Goal: Task Accomplishment & Management: Use online tool/utility

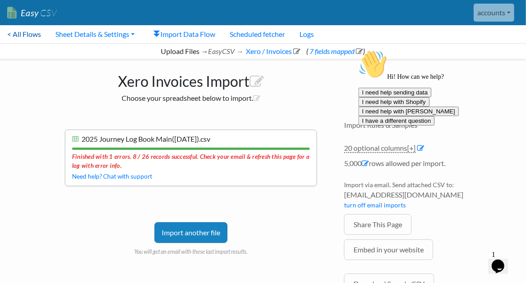
click at [38, 30] on link "< All Flows" at bounding box center [24, 34] width 48 height 18
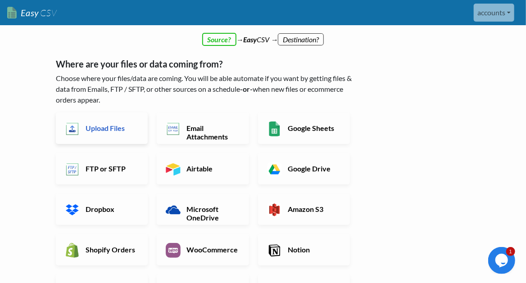
click at [105, 137] on link "Upload Files" at bounding box center [102, 129] width 92 height 32
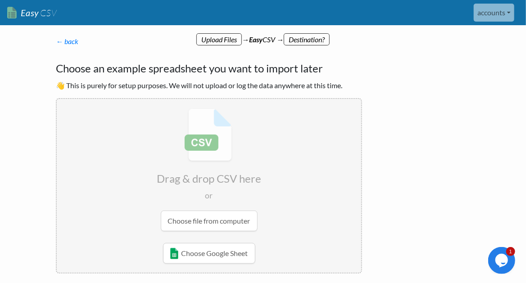
click at [216, 221] on input "file" at bounding box center [209, 170] width 305 height 142
click at [186, 222] on input "file" at bounding box center [209, 170] width 305 height 142
radio input "false"
radio input "true"
type input "Booking"
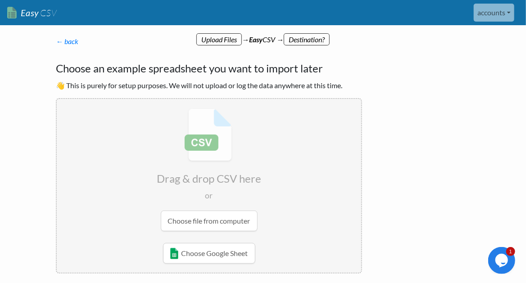
type input "Booked by"
type input "Quotation Sent"
type input "Depature date"
type input "Depart from"
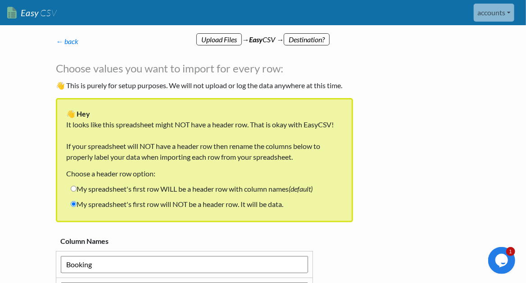
scroll to position [90, 0]
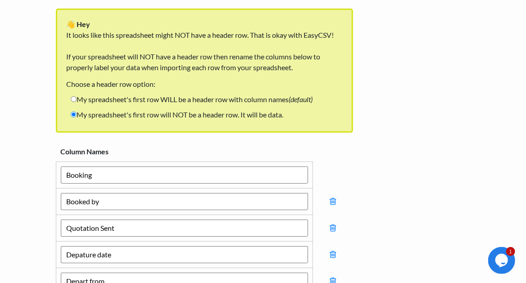
click at [130, 100] on label "My spreadsheet's first row WILL be a header row with column names (default)" at bounding box center [191, 99] width 251 height 15
click at [77, 100] on input "My spreadsheet's first row WILL be a header row with column names (default)" at bounding box center [74, 99] width 6 height 6
radio input "true"
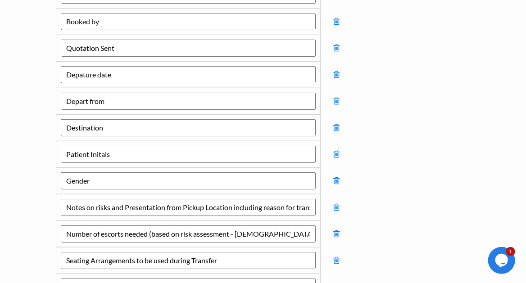
scroll to position [330, 0]
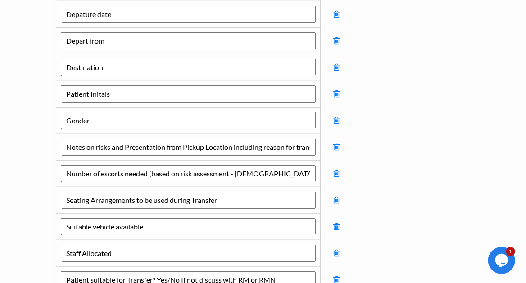
click at [333, 141] on td at bounding box center [336, 147] width 32 height 27
click at [336, 143] on icon at bounding box center [336, 147] width 6 height 8
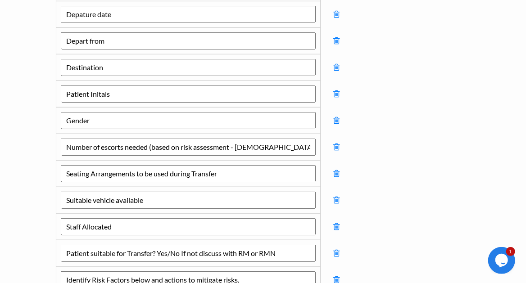
click at [336, 143] on icon at bounding box center [336, 147] width 6 height 8
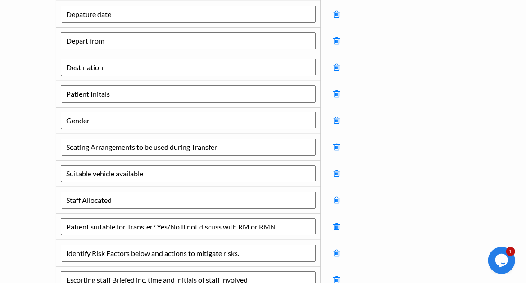
click at [336, 143] on icon at bounding box center [336, 147] width 6 height 8
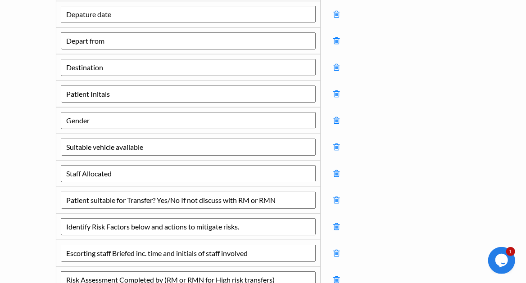
click at [336, 143] on icon at bounding box center [336, 147] width 6 height 8
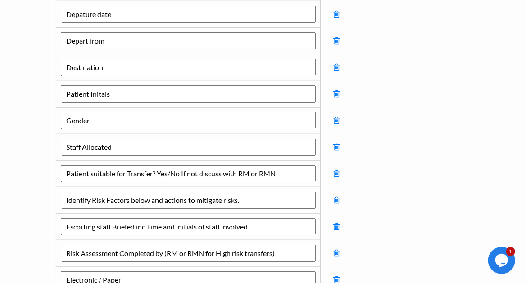
click at [336, 143] on icon at bounding box center [336, 147] width 6 height 8
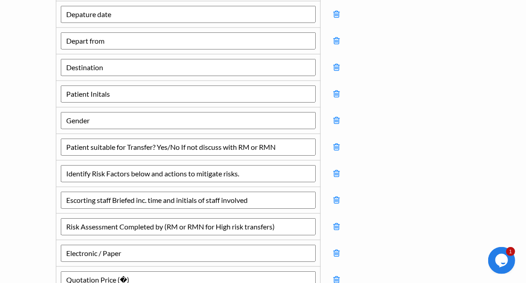
click at [336, 143] on icon at bounding box center [336, 147] width 6 height 8
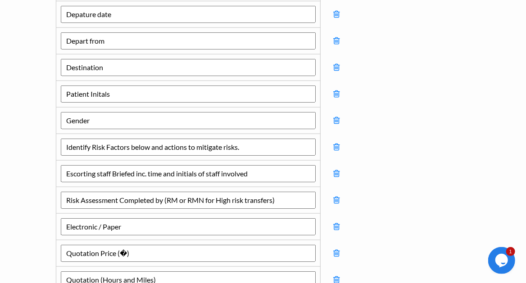
click at [336, 143] on icon at bounding box center [336, 147] width 6 height 8
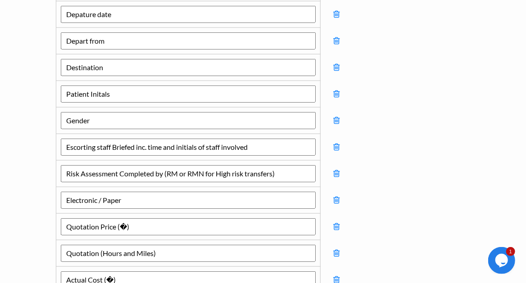
click at [336, 143] on icon at bounding box center [336, 147] width 6 height 8
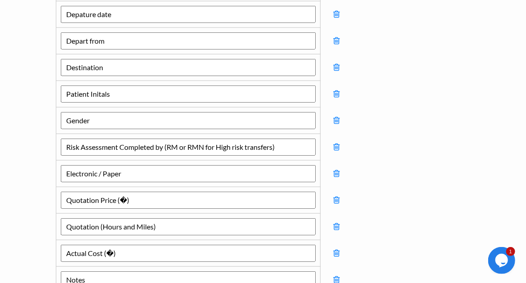
click at [336, 143] on icon at bounding box center [336, 147] width 6 height 8
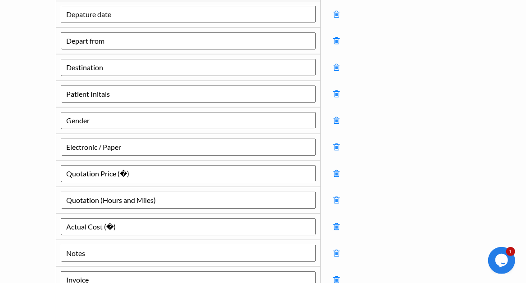
click at [336, 143] on icon at bounding box center [336, 147] width 6 height 8
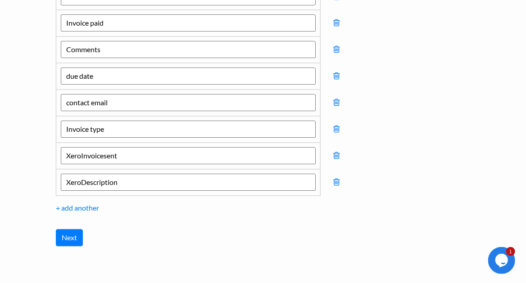
scroll to position [723, 0]
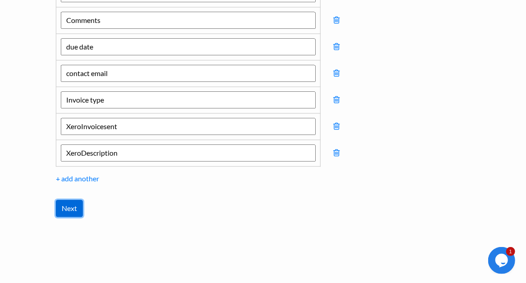
click at [65, 200] on input "Next" at bounding box center [69, 208] width 27 height 17
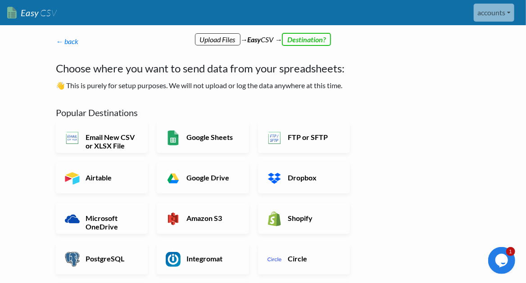
scroll to position [120, 0]
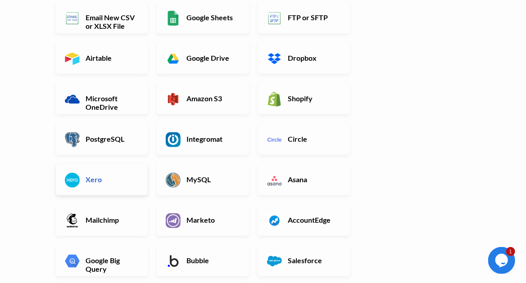
click at [85, 177] on h6 "Xero" at bounding box center [110, 179] width 55 height 9
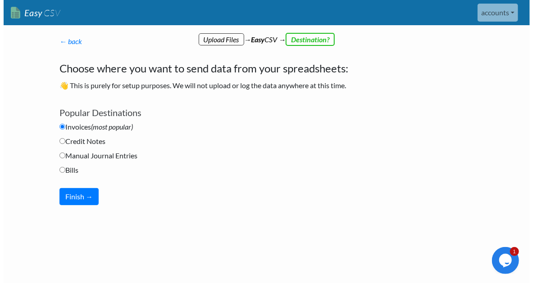
scroll to position [0, 0]
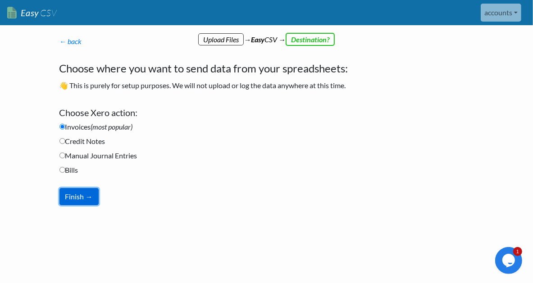
click at [77, 198] on button "Finish →" at bounding box center [78, 196] width 39 height 17
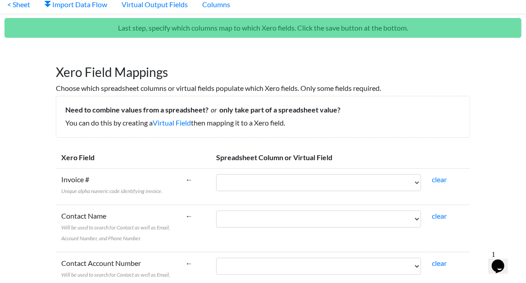
scroll to position [60, 0]
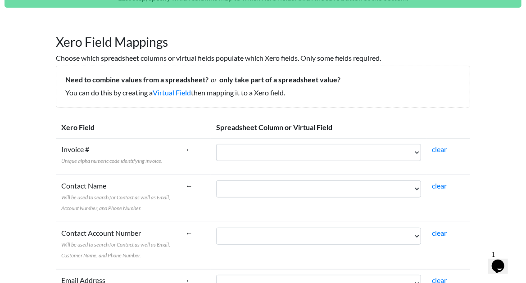
click at [297, 140] on td "Booking Booked by Quotation Sent Depature date Depart from Destination Patient …" at bounding box center [319, 156] width 216 height 36
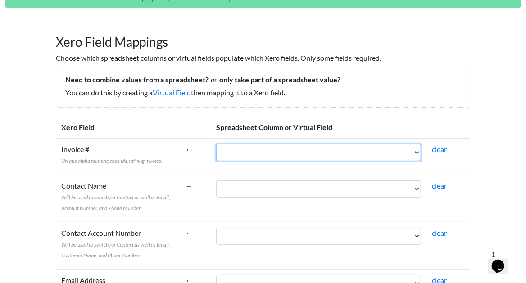
click at [293, 146] on select "Booking Booked by Quotation Sent Depature date Depart from Destination Patient …" at bounding box center [318, 152] width 205 height 17
select select "cr_754482"
click at [259, 144] on select "Booking Booked by Quotation Sent Depature date Depart from Destination Patient …" at bounding box center [318, 152] width 205 height 17
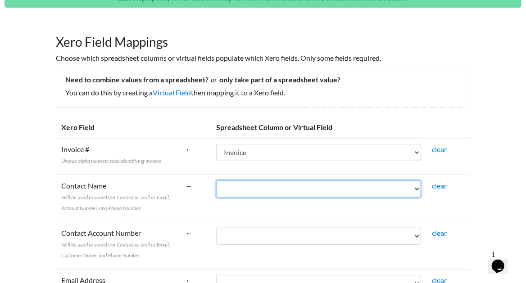
click at [299, 185] on select "Booking Booked by Quotation Sent Depature date Depart from Destination Patient …" at bounding box center [318, 189] width 205 height 17
select select "cr_754483"
click at [259, 181] on select "Booking Booked by Quotation Sent Depature date Depart from Destination Patient …" at bounding box center [318, 189] width 205 height 17
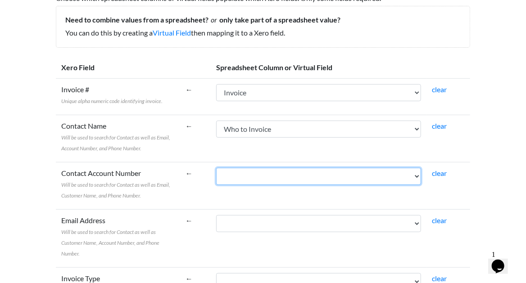
click at [305, 168] on select "Booking Booked by Quotation Sent Depature date Depart from Destination Patient …" at bounding box center [318, 176] width 205 height 17
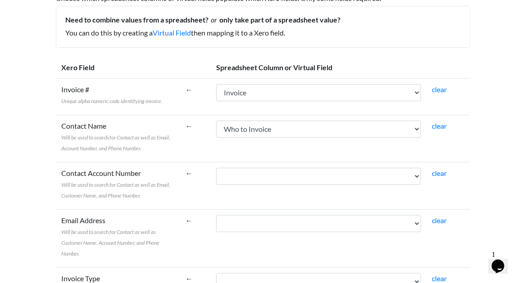
click at [180, 165] on td "Contact Account Number Will be used to search for Contact as well as Email, Cus…" at bounding box center [118, 185] width 124 height 47
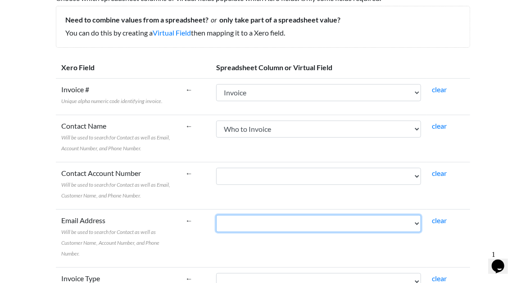
click at [287, 223] on select "Booking Booked by Quotation Sent Depature date Depart from Destination Patient …" at bounding box center [318, 223] width 205 height 17
select select "cr_754490"
click at [259, 215] on select "Booking Booked by Quotation Sent Depature date Depart from Destination Patient …" at bounding box center [318, 223] width 205 height 17
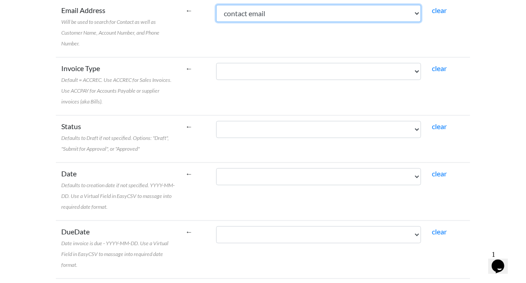
scroll to position [300, 0]
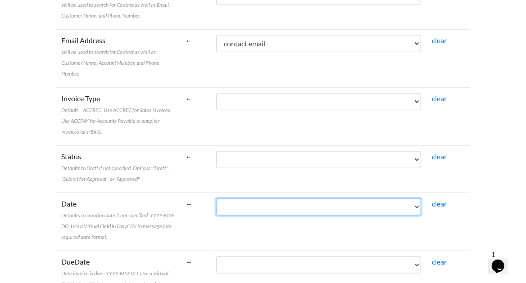
click at [322, 199] on select "Booking Booked by Quotation Sent Depature date Depart from Destination Patient …" at bounding box center [318, 207] width 205 height 17
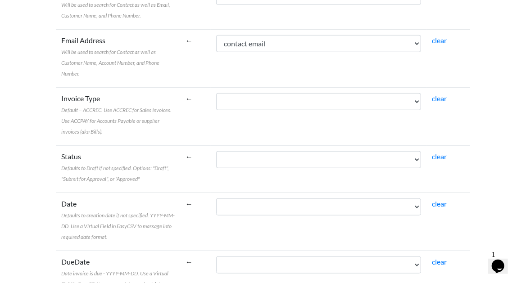
click at [180, 161] on td "Status Defaults to Draft if not specified. Options: "Draft", "Submit for Approv…" at bounding box center [118, 169] width 124 height 47
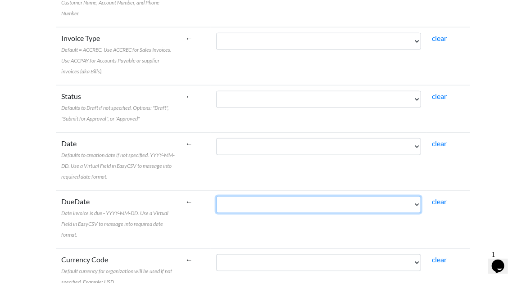
click at [279, 196] on select "Booking Booked by Quotation Sent Depature date Depart from Destination Patient …" at bounding box center [318, 204] width 205 height 17
select select "cr_754489"
click at [259, 196] on select "Booking Booked by Quotation Sent Depature date Depart from Destination Patient …" at bounding box center [318, 204] width 205 height 17
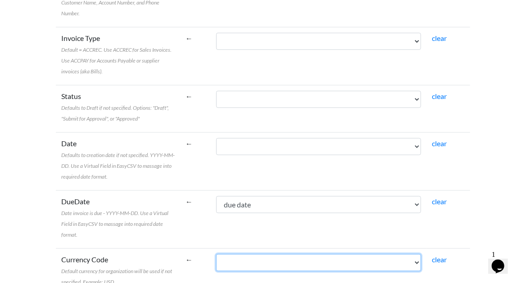
click at [292, 255] on select "Booking Booked by Quotation Sent Depature date Depart from Destination Patient …" at bounding box center [318, 263] width 205 height 17
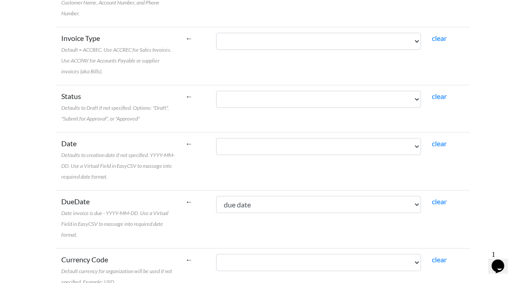
click at [180, 249] on td "Currency Code Default currency for organization will be used if not specified. …" at bounding box center [118, 272] width 124 height 47
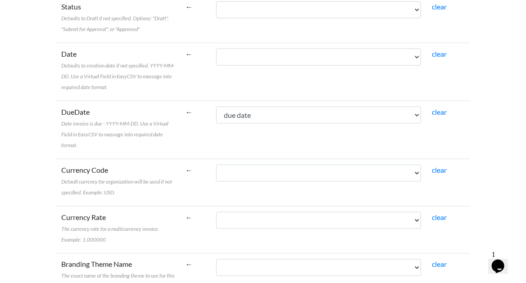
scroll to position [510, 0]
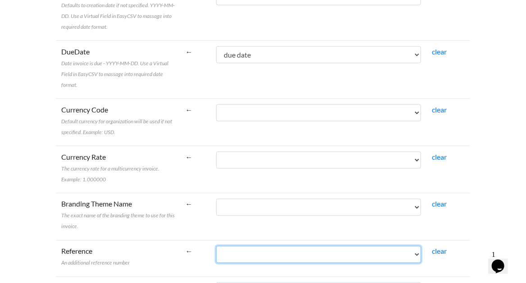
click at [274, 246] on select "Booking Booked by Quotation Sent Depature date Depart from Destination Patient …" at bounding box center [318, 254] width 205 height 17
select select "cr_754470"
click at [259, 246] on select "Booking Booked by Quotation Sent Depature date Depart from Destination Patient …" at bounding box center [318, 254] width 205 height 17
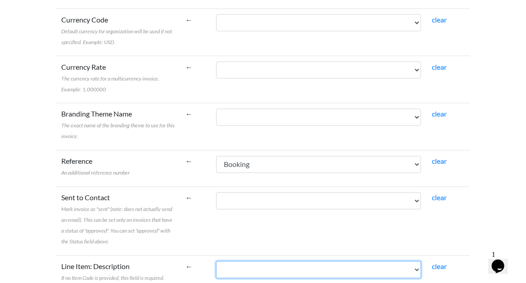
click at [275, 262] on select "Booking Booked by Quotation Sent Depature date Depart from Destination Patient …" at bounding box center [318, 270] width 205 height 17
select select "cr_754493"
click at [259, 262] on select "Booking Booked by Quotation Sent Depature date Depart from Destination Patient …" at bounding box center [318, 270] width 205 height 17
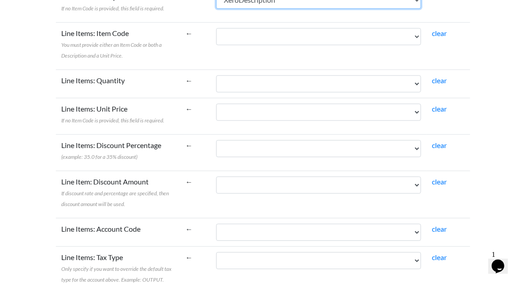
scroll to position [841, 0]
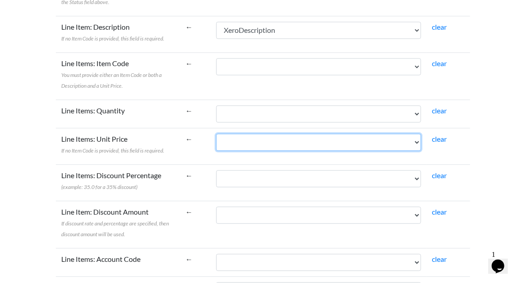
click at [260, 134] on select "Booking Booked by Quotation Sent Depature date Depart from Destination Patient …" at bounding box center [318, 142] width 205 height 17
select select "cr_754478"
click at [259, 134] on select "Booking Booked by Quotation Sent Depature date Depart from Destination Patient …" at bounding box center [318, 142] width 205 height 17
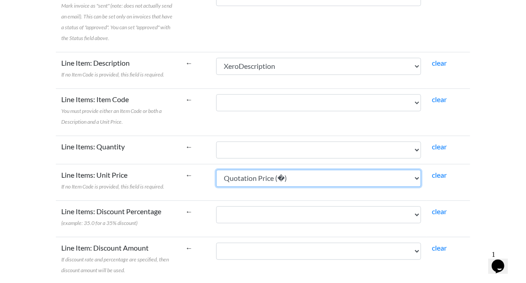
scroll to position [775, 0]
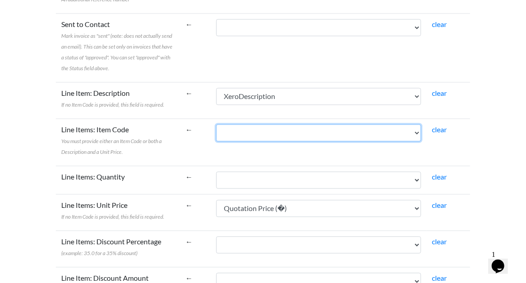
click at [311, 124] on select "Booking Booked by Quotation Sent Depature date Depart from Destination Patient …" at bounding box center [318, 132] width 205 height 17
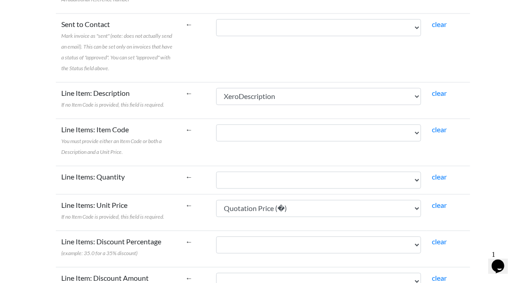
click at [180, 118] on td "Line Items: Item Code You must provide either an Item Code or both a Descriptio…" at bounding box center [118, 141] width 124 height 47
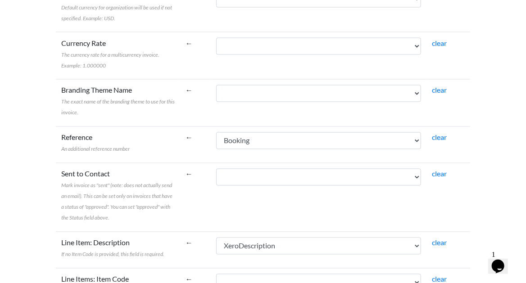
scroll to position [594, 0]
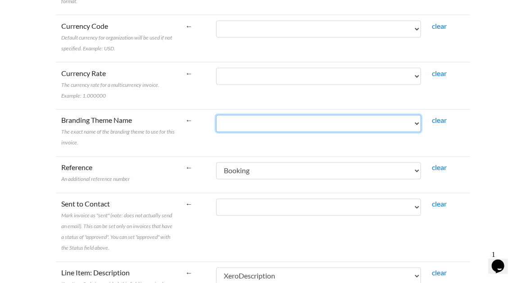
click at [269, 115] on select "Booking Booked by Quotation Sent Depature date Depart from Destination Patient …" at bounding box center [318, 123] width 205 height 17
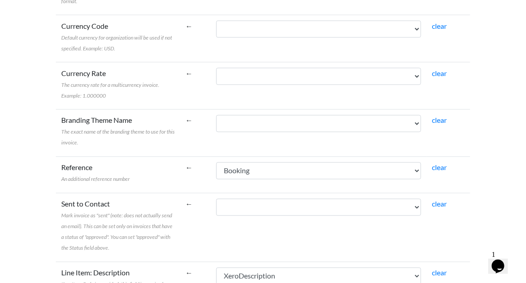
click at [180, 109] on td "Branding Theme Name The exact name of the branding theme to use for this invoic…" at bounding box center [118, 132] width 124 height 47
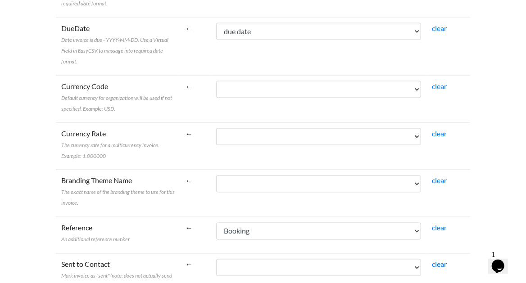
scroll to position [444, 0]
